Goal: Check status: Check status

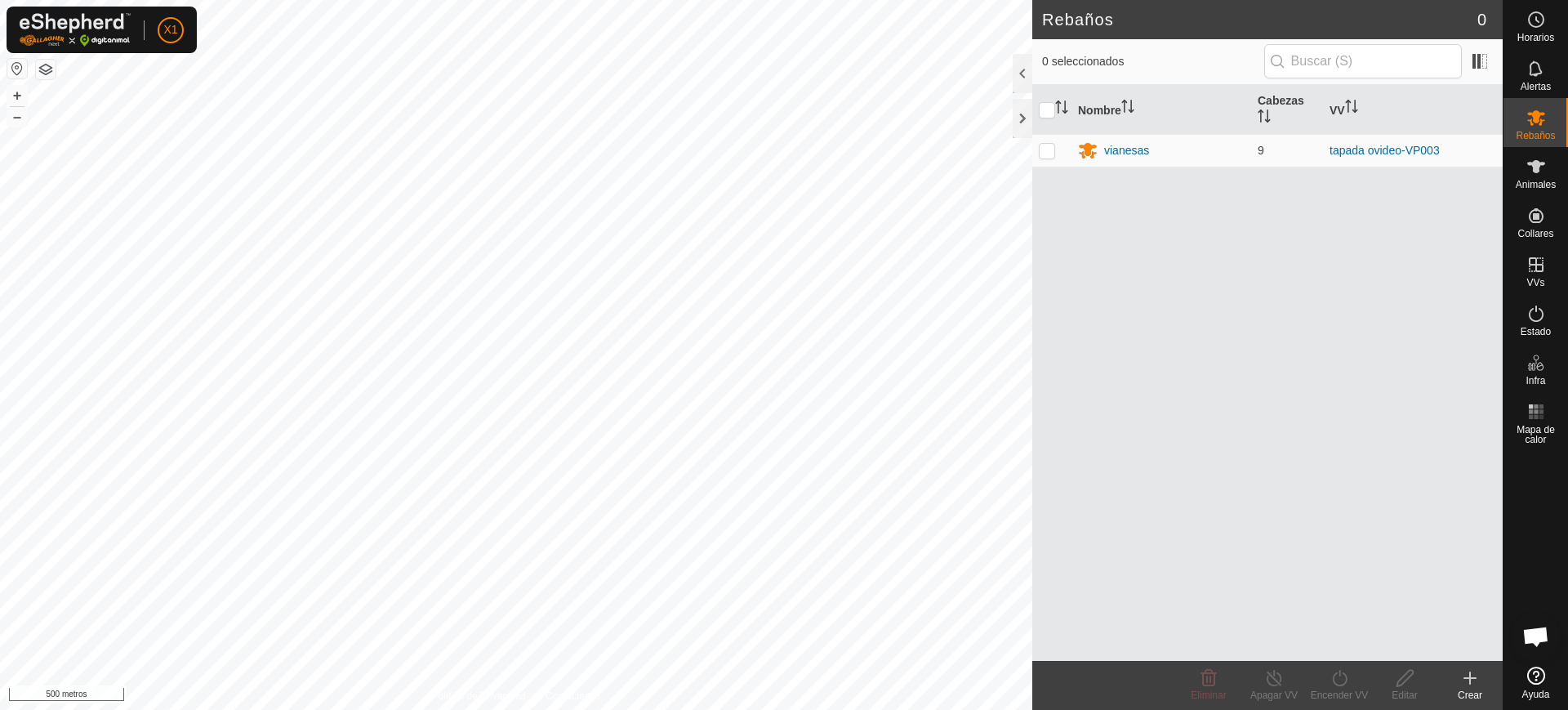
click at [18, 60] on button "button" at bounding box center [17, 68] width 20 height 20
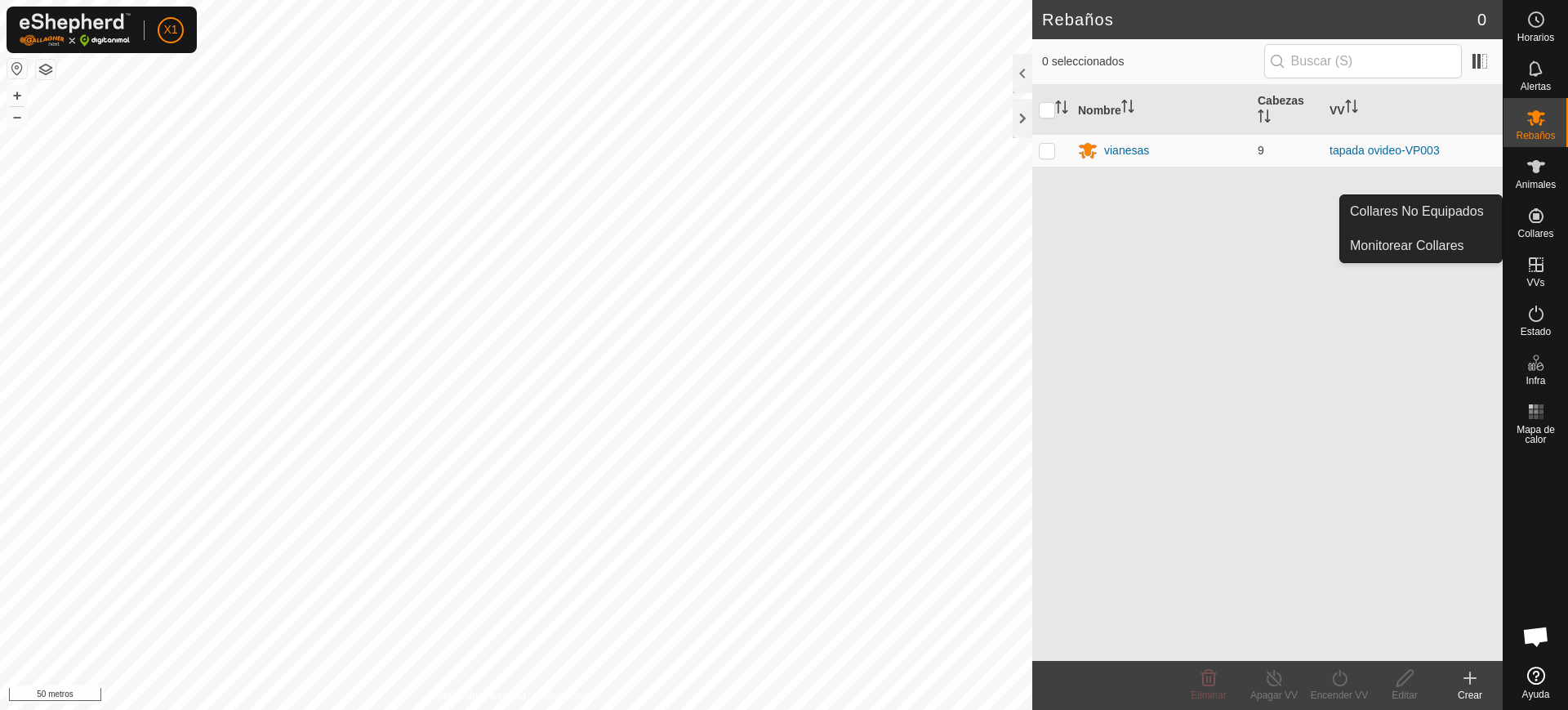
click at [1522, 214] on es-neckbands-svg-icon at bounding box center [1536, 215] width 29 height 26
click at [1490, 212] on link "Collares no equipados" at bounding box center [1421, 211] width 162 height 33
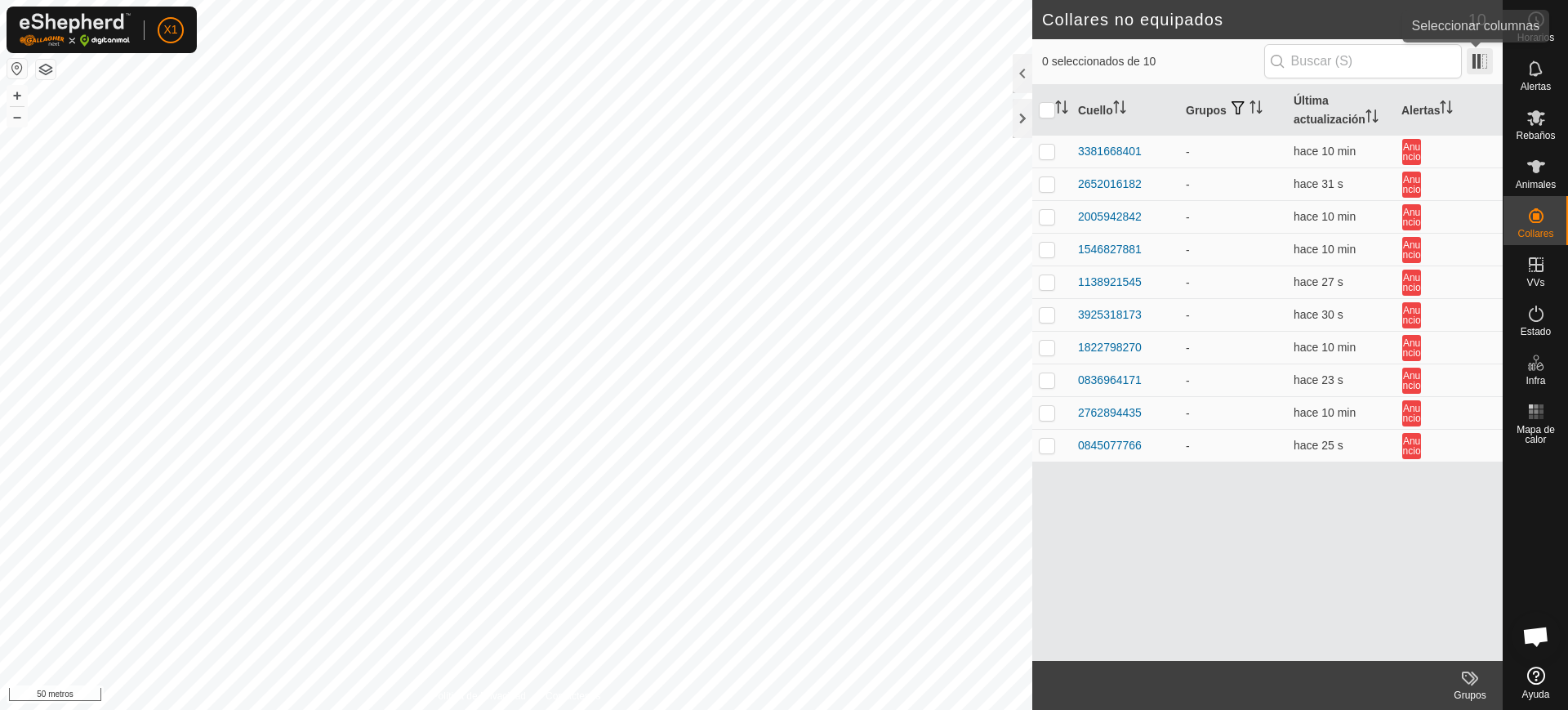
click at [1482, 68] on span at bounding box center [1479, 60] width 26 height 26
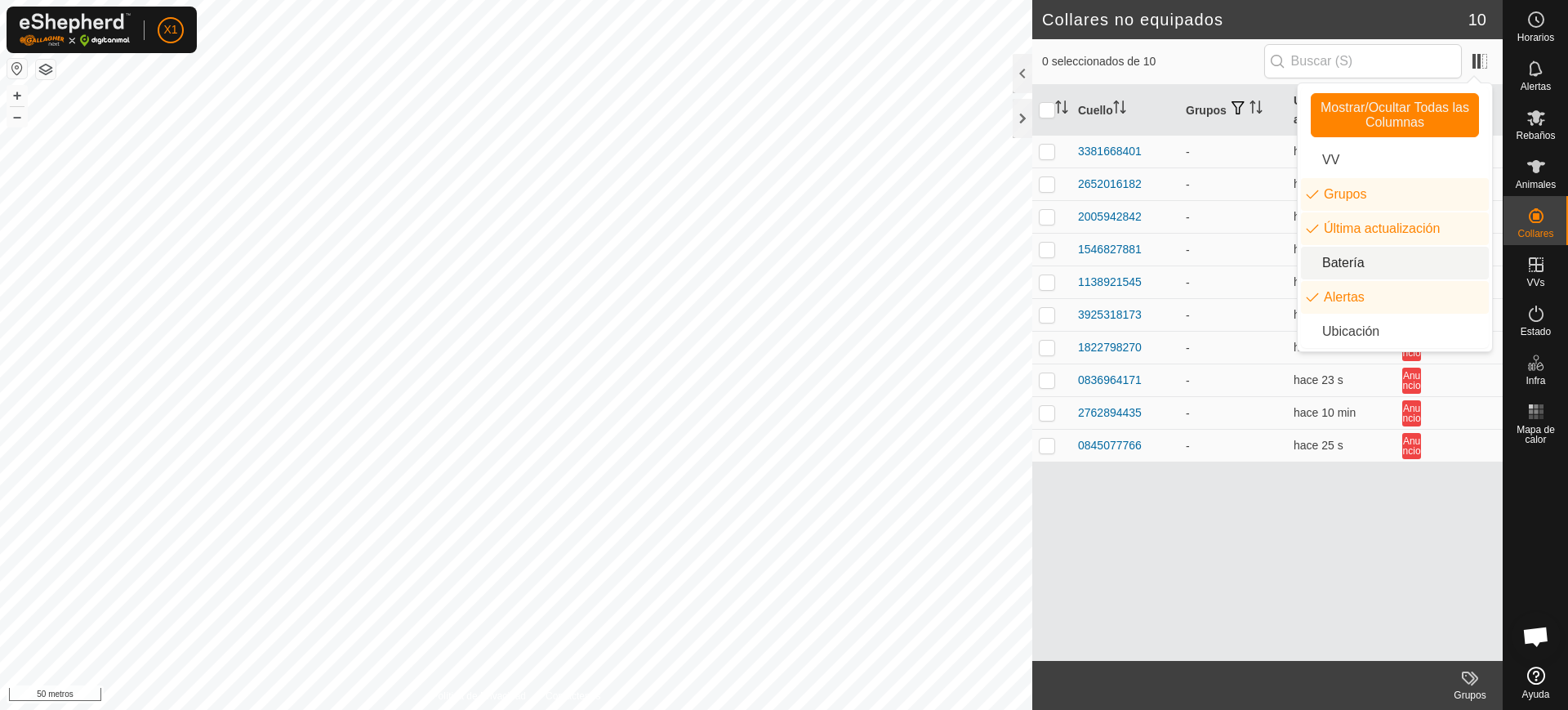
click at [1362, 258] on li "Batería" at bounding box center [1395, 263] width 188 height 33
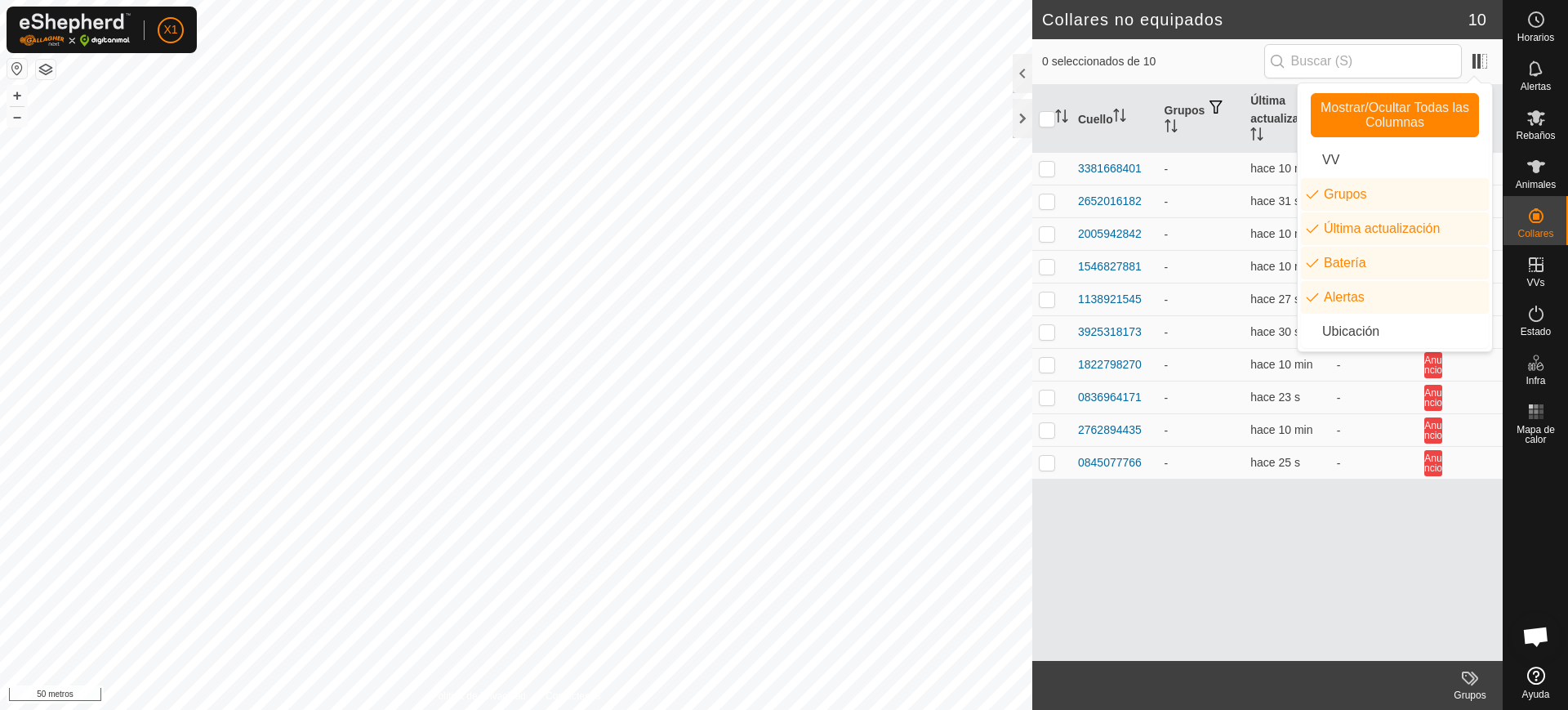
click at [1302, 546] on div "Cuello Grupos Última actualización Batería Alertas 3381668401 - hace 10 min - A…" at bounding box center [1267, 373] width 470 height 576
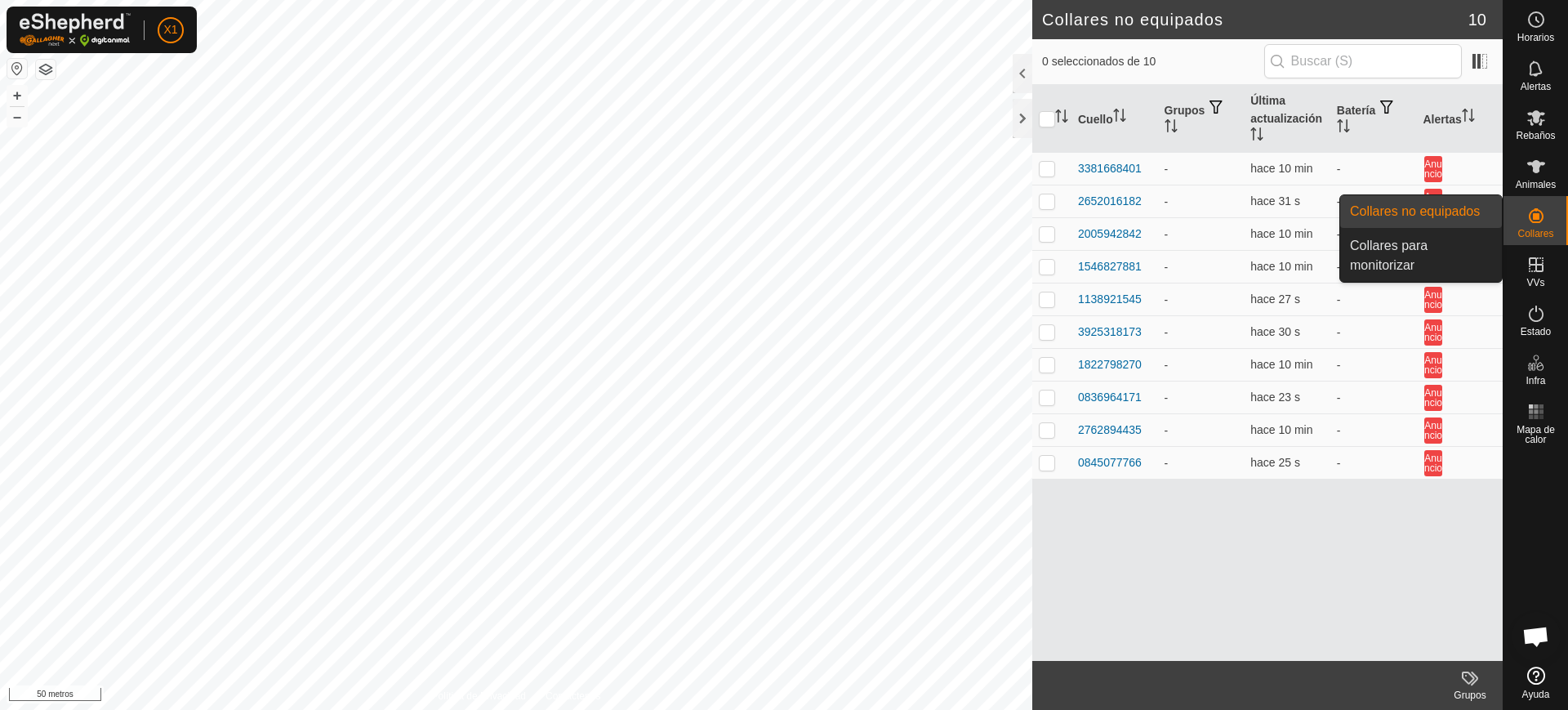
drag, startPoint x: 1511, startPoint y: 242, endPoint x: 1525, endPoint y: 219, distance: 26.9
click at [1525, 219] on es-neckbands-svg-icon at bounding box center [1536, 215] width 29 height 26
click at [1431, 255] on link "Collares para monitorizar" at bounding box center [1421, 255] width 162 height 52
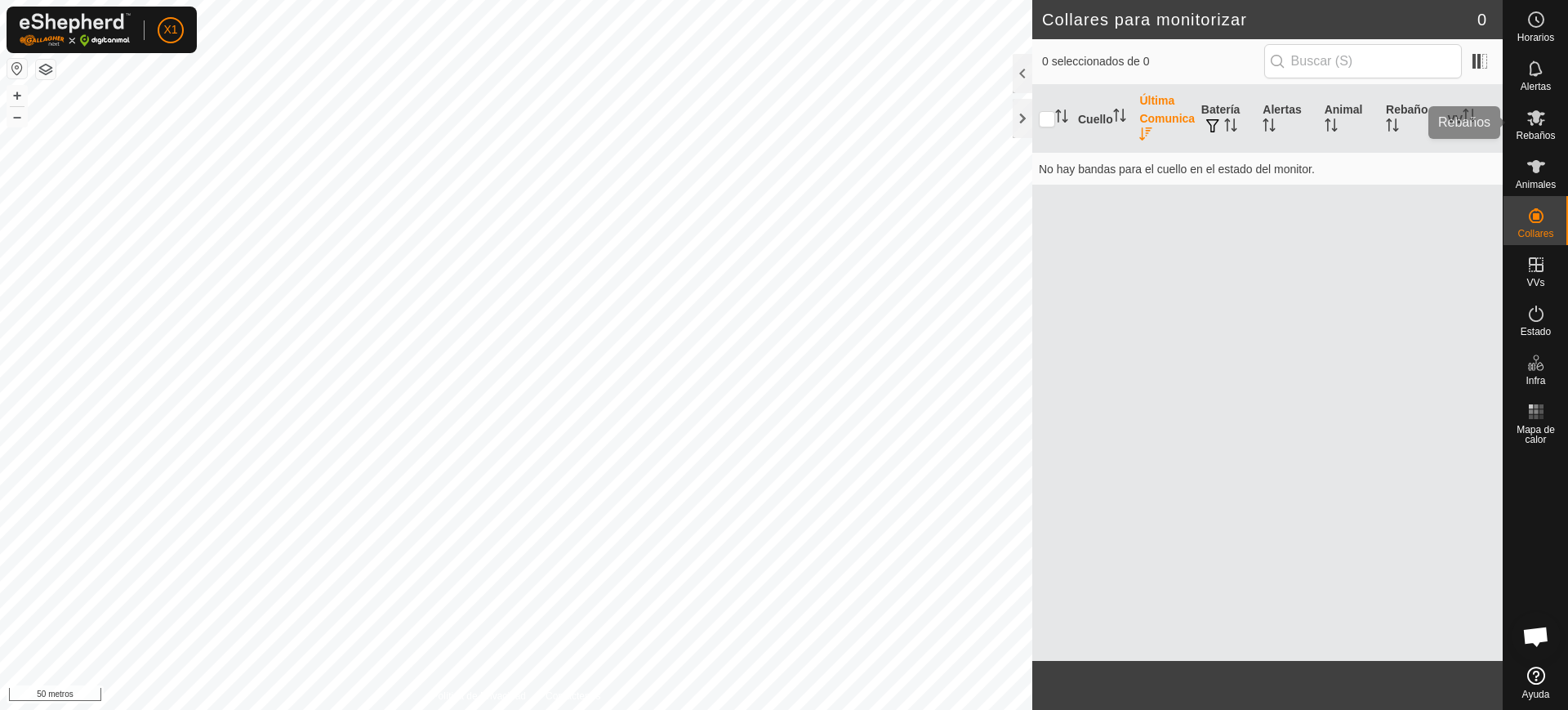
click at [1526, 124] on icon at bounding box center [1536, 117] width 20 height 20
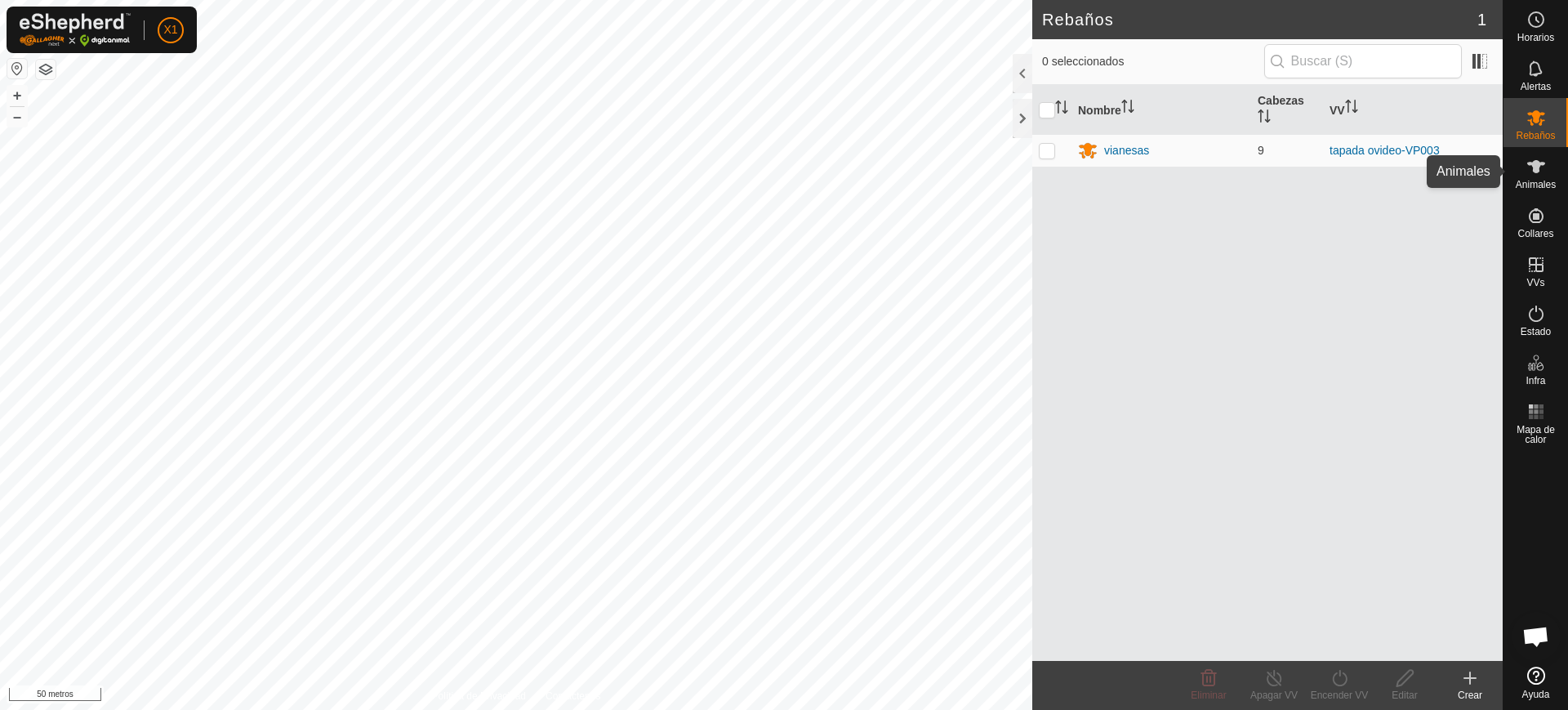
click at [1528, 179] on font "Animales" at bounding box center [1535, 184] width 40 height 12
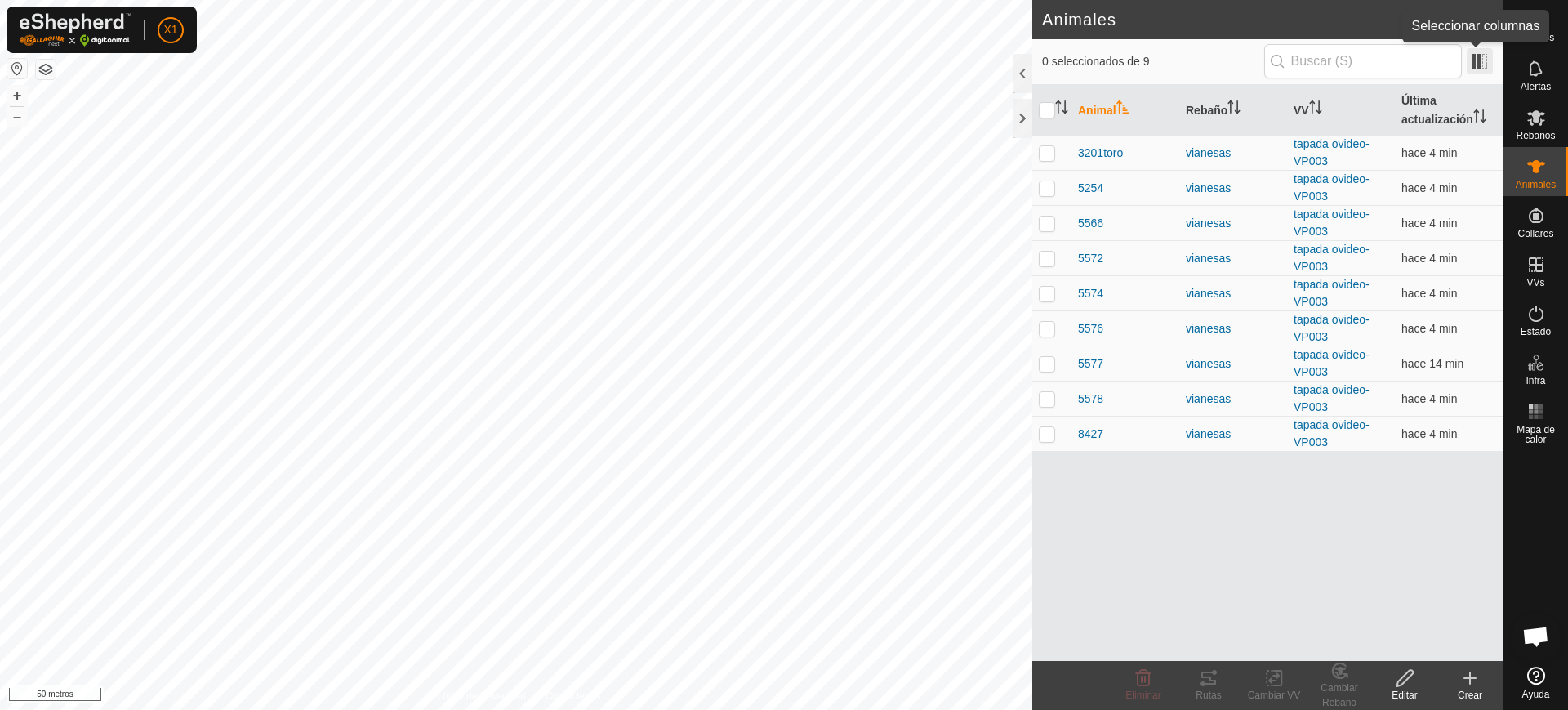
click at [1475, 72] on span at bounding box center [1479, 60] width 26 height 26
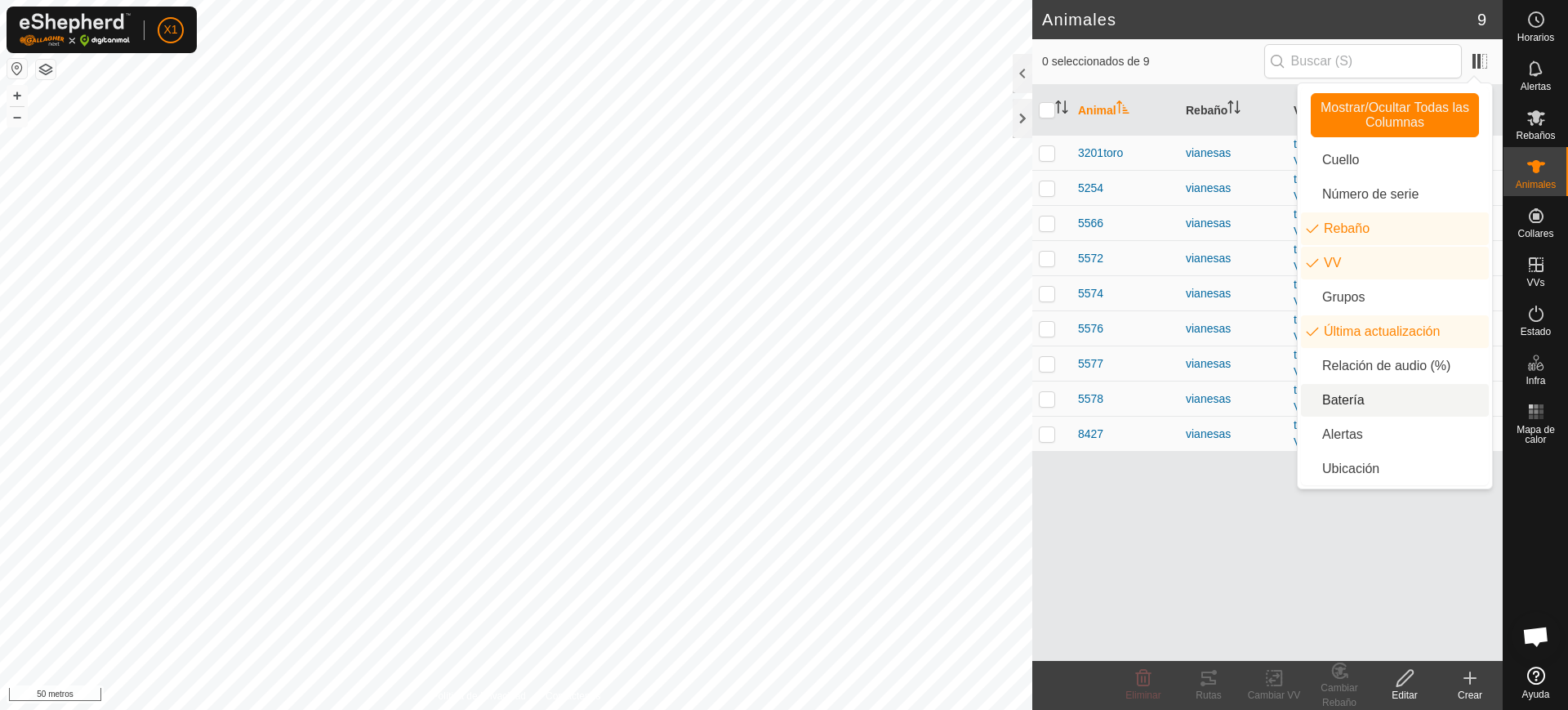
click at [1324, 404] on li "Batería" at bounding box center [1395, 400] width 188 height 33
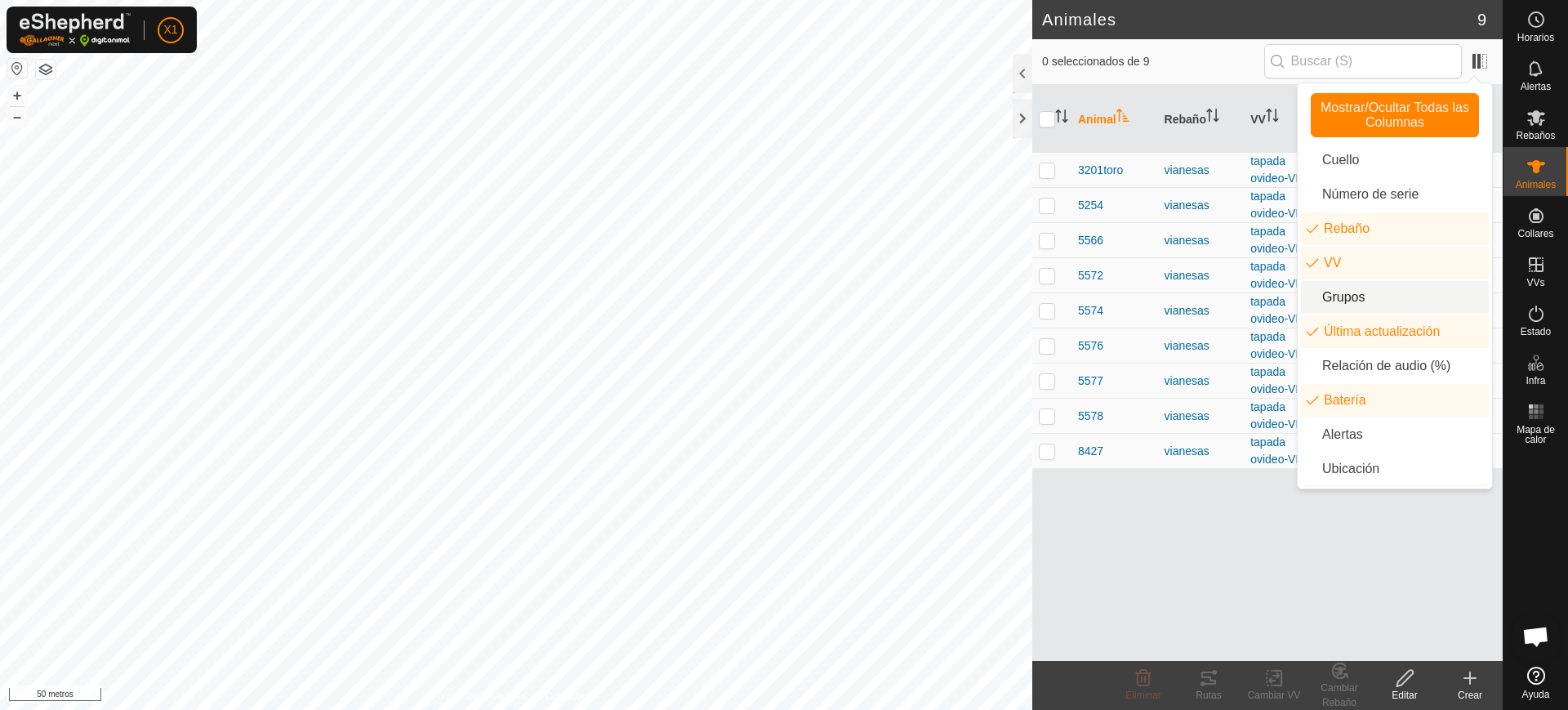
click at [1212, 546] on div "Animal Rebaño VV Última actualización Batería 3201toro vianesas tapada ovideo-V…" at bounding box center [1267, 373] width 470 height 576
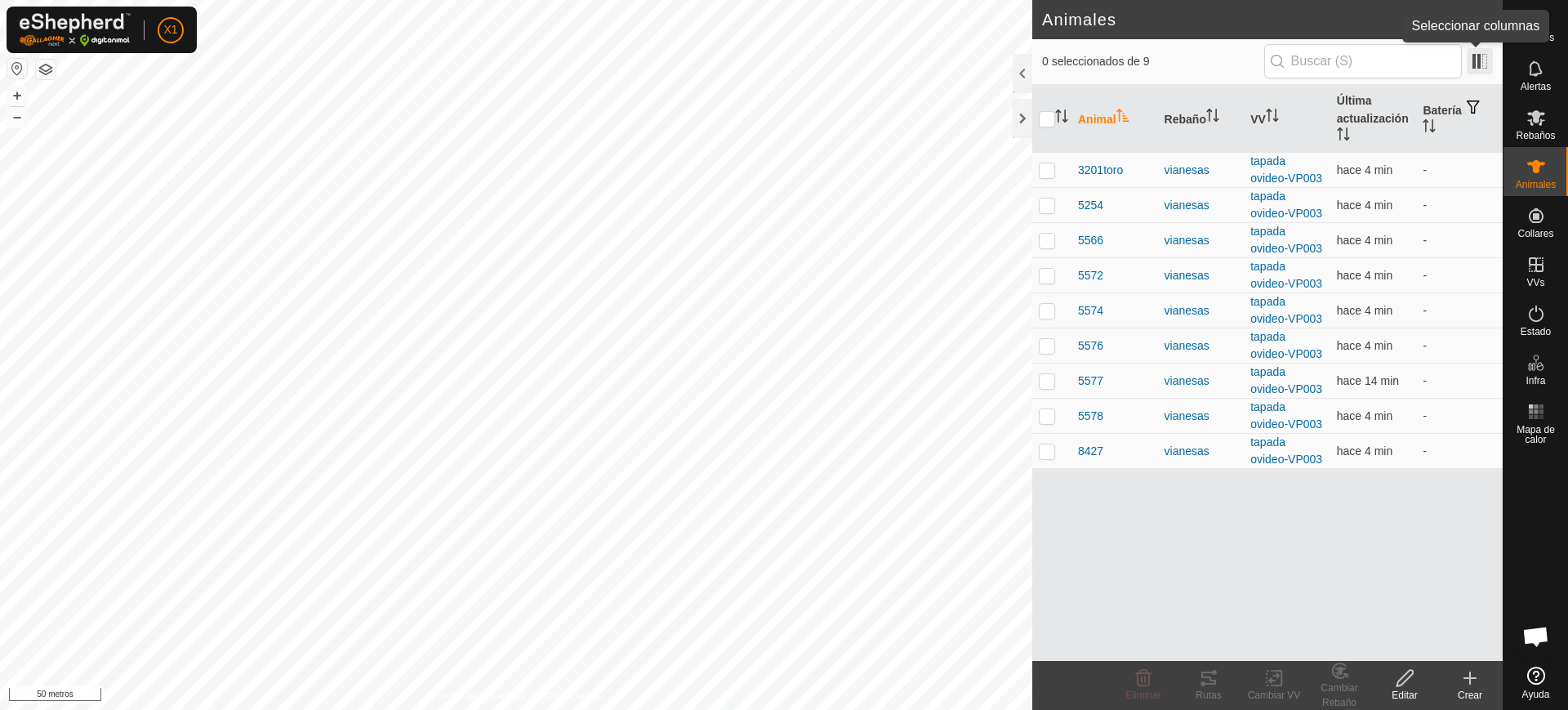
click at [1479, 64] on span at bounding box center [1479, 60] width 26 height 26
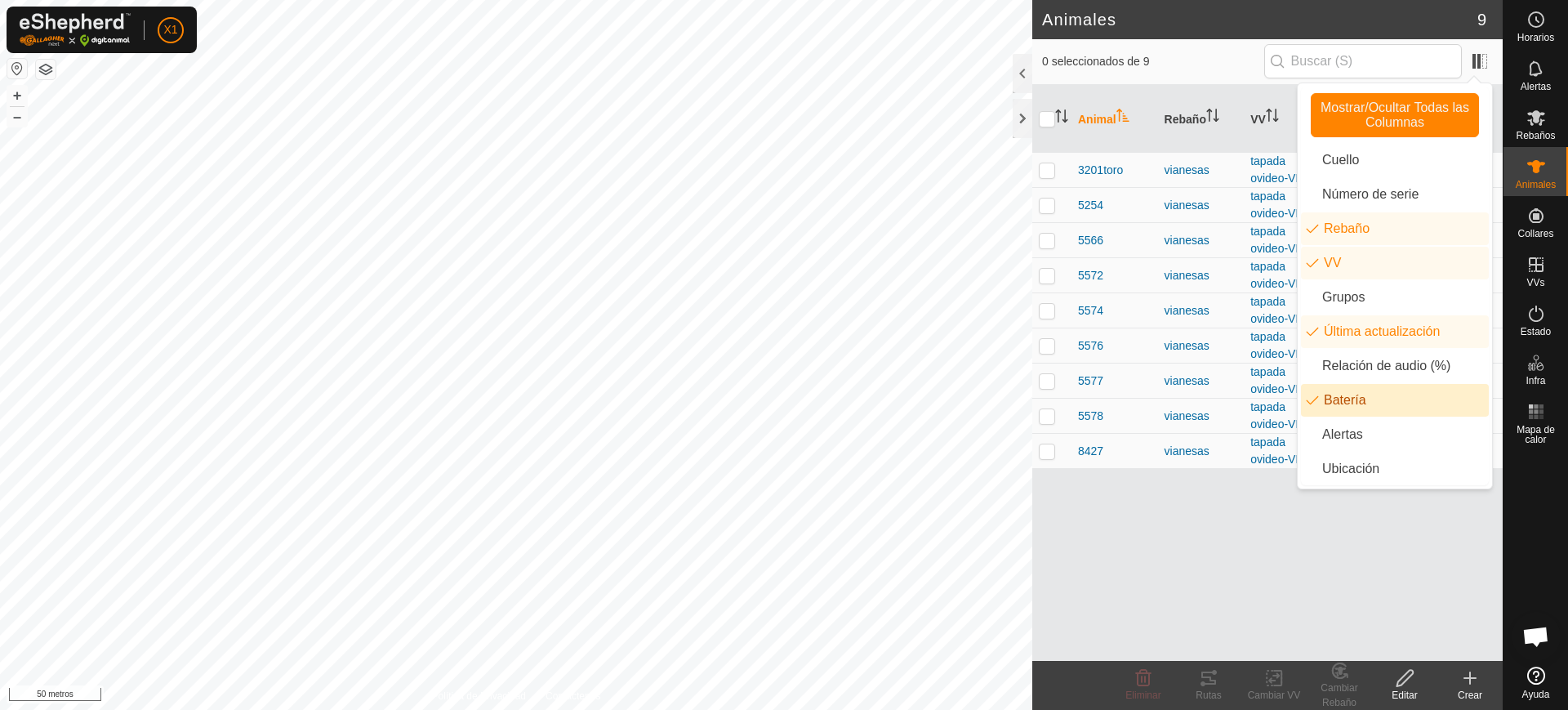
click at [1357, 407] on li "Batería" at bounding box center [1395, 400] width 188 height 33
